Goal: Navigation & Orientation: Find specific page/section

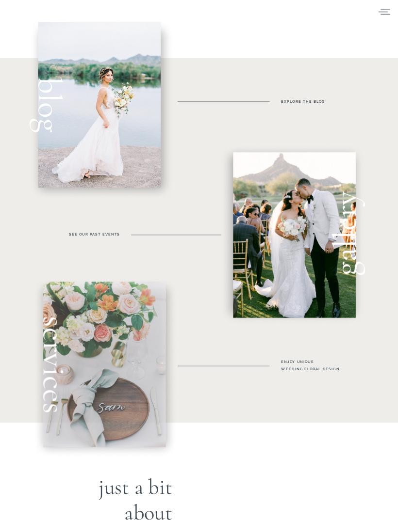
scroll to position [228, 0]
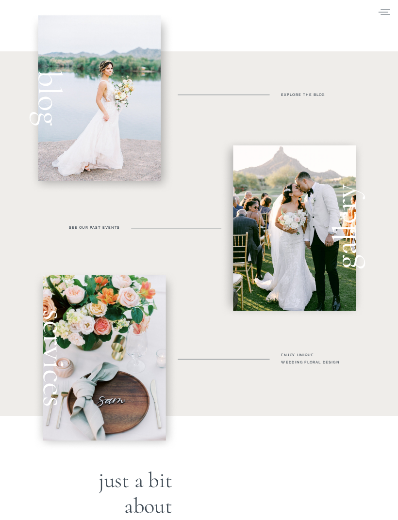
click at [342, 259] on h1 "gallery" at bounding box center [342, 226] width 35 height 199
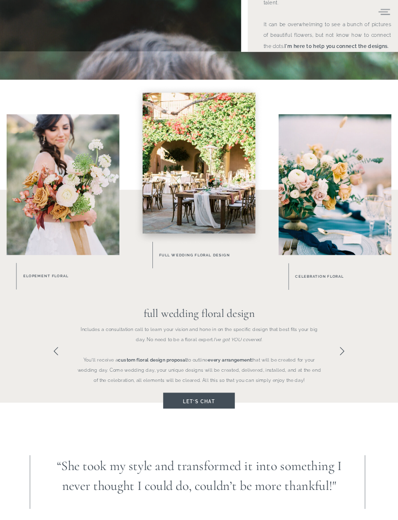
scroll to position [266, 0]
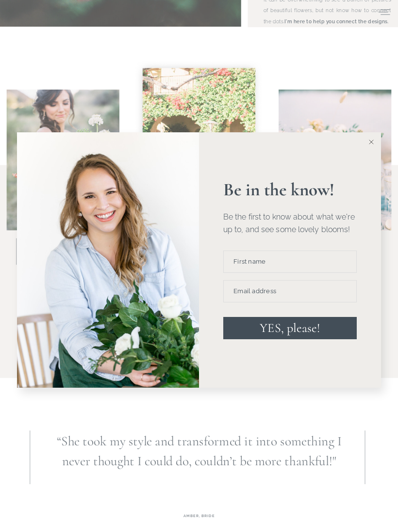
click at [368, 152] on button at bounding box center [370, 141] width 19 height 19
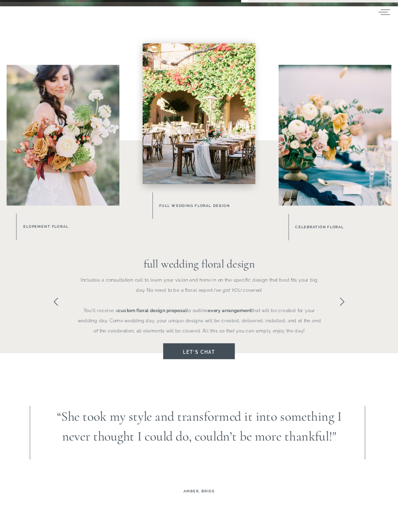
scroll to position [300, 0]
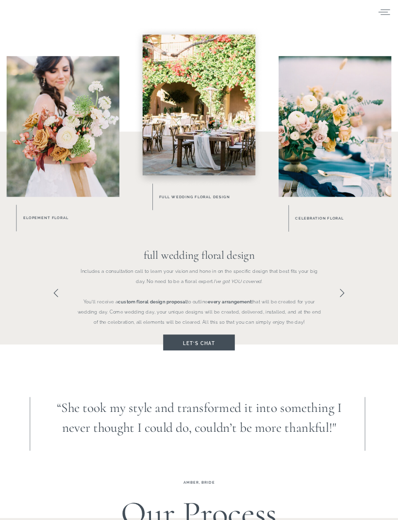
click at [346, 295] on icon at bounding box center [342, 294] width 10 height 10
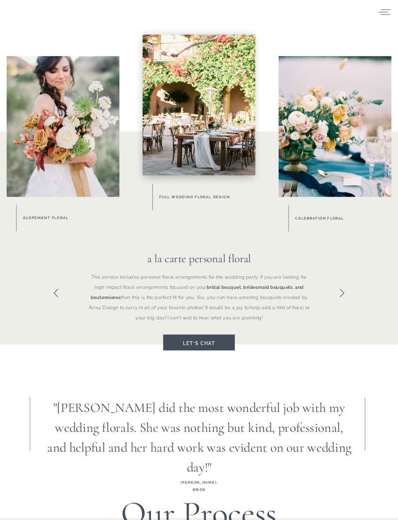
click at [346, 291] on icon at bounding box center [342, 294] width 10 height 10
click at [349, 290] on div at bounding box center [199, 292] width 398 height 103
click at [54, 297] on icon at bounding box center [56, 294] width 10 height 10
click at [57, 297] on icon at bounding box center [56, 294] width 10 height 10
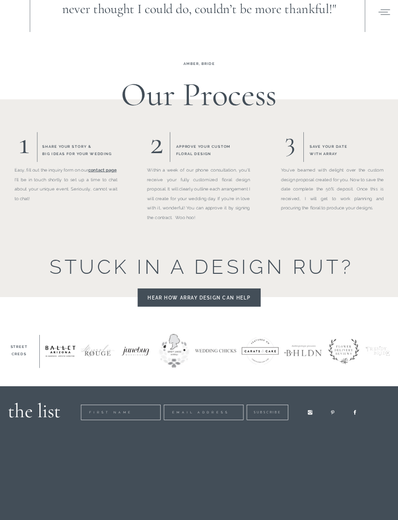
scroll to position [749, 0]
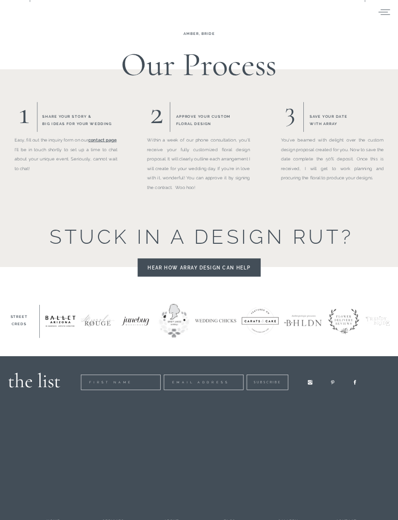
click at [291, 520] on h2 "gallery" at bounding box center [288, 520] width 36 height 5
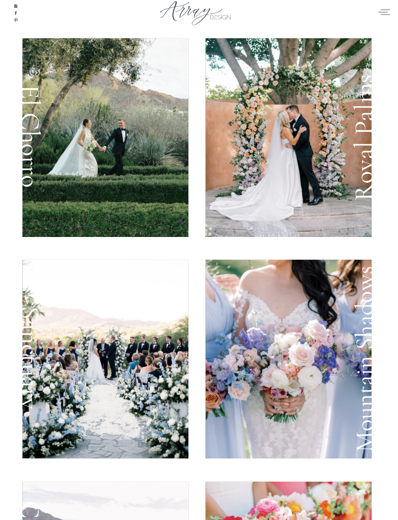
click at [163, 211] on div at bounding box center [105, 137] width 166 height 199
